Goal: Navigation & Orientation: Find specific page/section

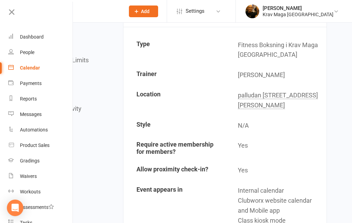
click at [34, 41] on link "Dashboard" at bounding box center [40, 36] width 65 height 15
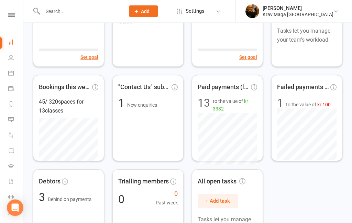
scroll to position [67, 0]
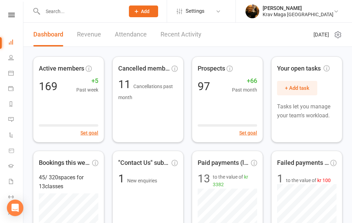
click at [11, 16] on icon at bounding box center [11, 15] width 7 height 4
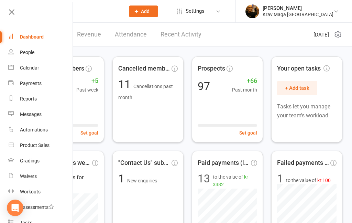
click at [32, 37] on div "Dashboard" at bounding box center [32, 37] width 24 height 6
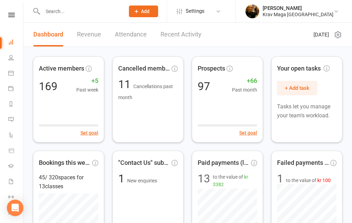
click at [14, 17] on icon at bounding box center [11, 15] width 7 height 4
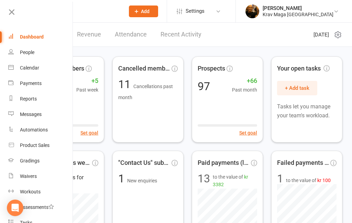
click at [29, 37] on div "Dashboard" at bounding box center [32, 37] width 24 height 6
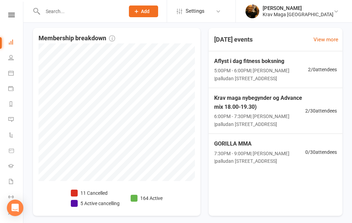
scroll to position [349, 0]
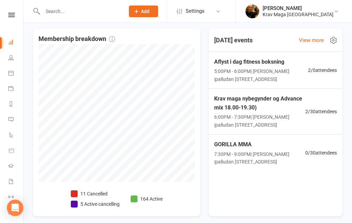
click at [274, 115] on span "6:00PM - 7:30PM | [PERSON_NAME] | palludan [STREET_ADDRESS]" at bounding box center [259, 120] width 91 height 15
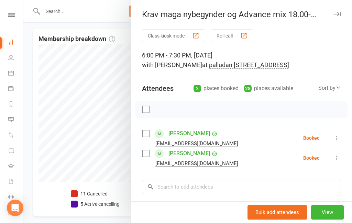
click at [36, 108] on div at bounding box center [187, 111] width 329 height 223
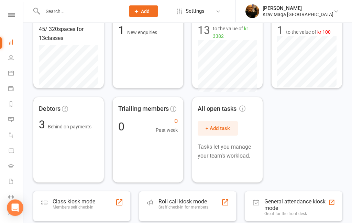
scroll to position [148, 0]
click at [14, 15] on icon at bounding box center [11, 15] width 7 height 4
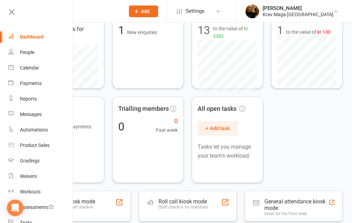
click at [33, 39] on div "Dashboard" at bounding box center [32, 37] width 24 height 6
